Goal: Information Seeking & Learning: Compare options

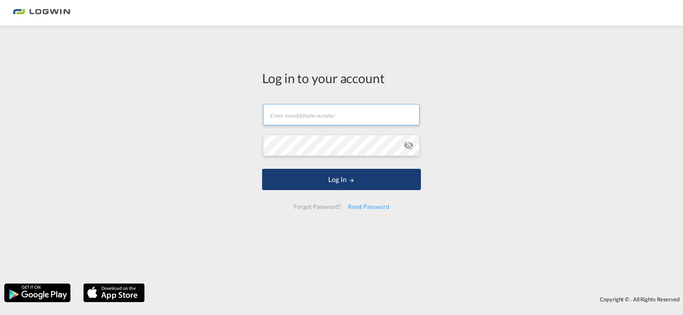
type input "sandra.buenger@logwin-logistics.com"
click at [362, 183] on button "Log In" at bounding box center [341, 179] width 159 height 21
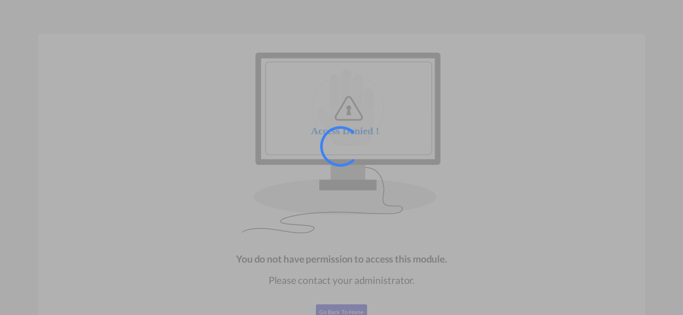
click at [498, 99] on div at bounding box center [341, 157] width 683 height 315
